Goal: Find specific page/section: Find specific page/section

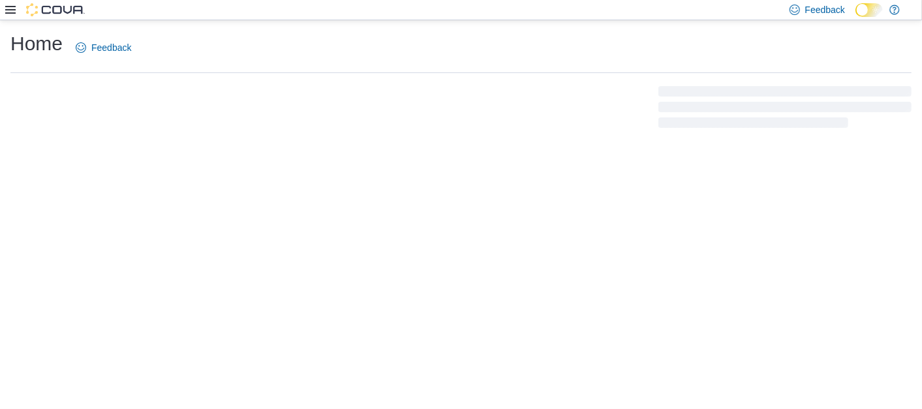
click at [794, 132] on div "Home Feedback" at bounding box center [461, 80] width 922 height 121
